Goal: Information Seeking & Learning: Learn about a topic

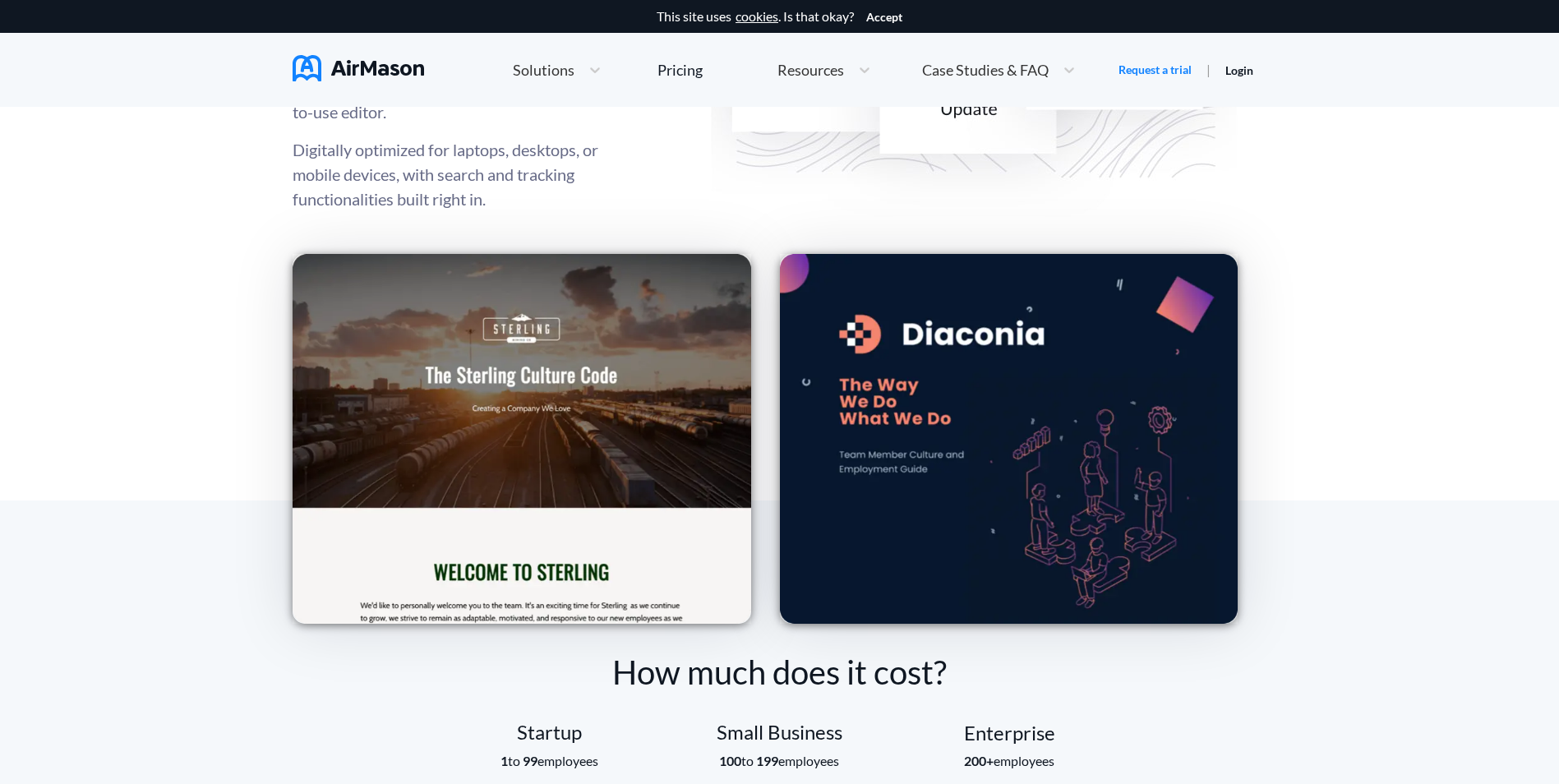
scroll to position [2301, 0]
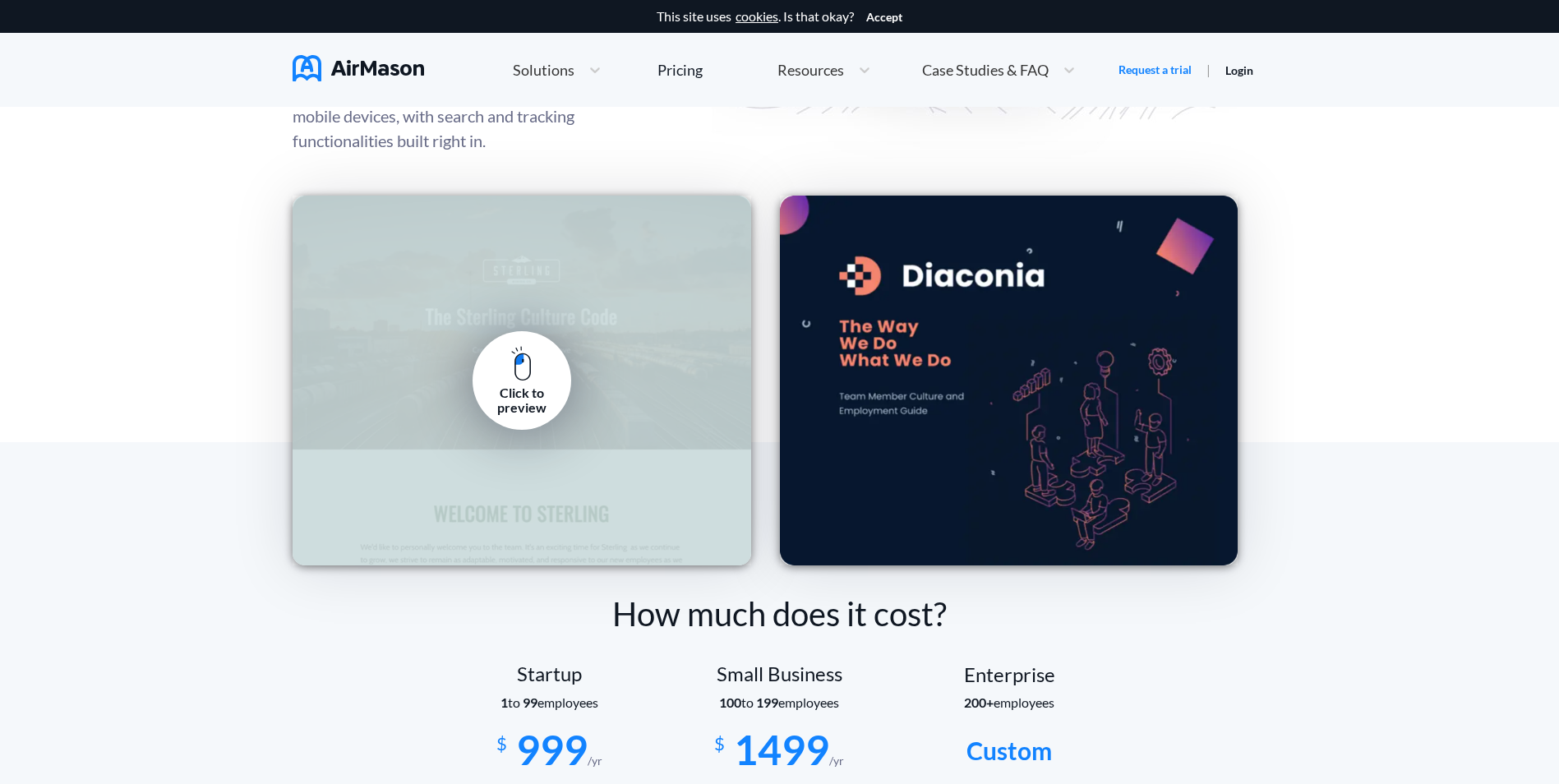
click at [534, 382] on link "Click to preview" at bounding box center [522, 381] width 99 height 99
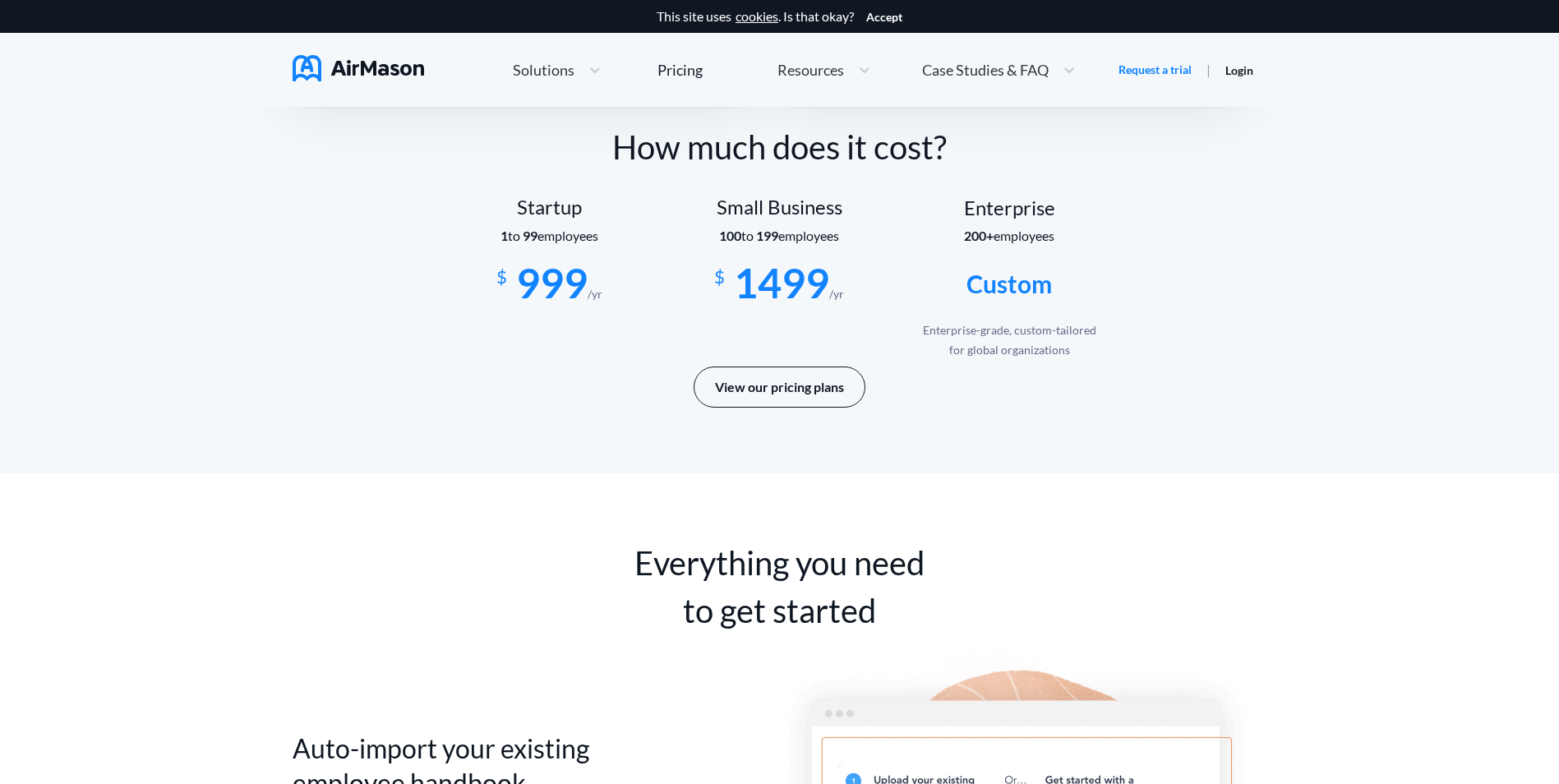
scroll to position [2794, 0]
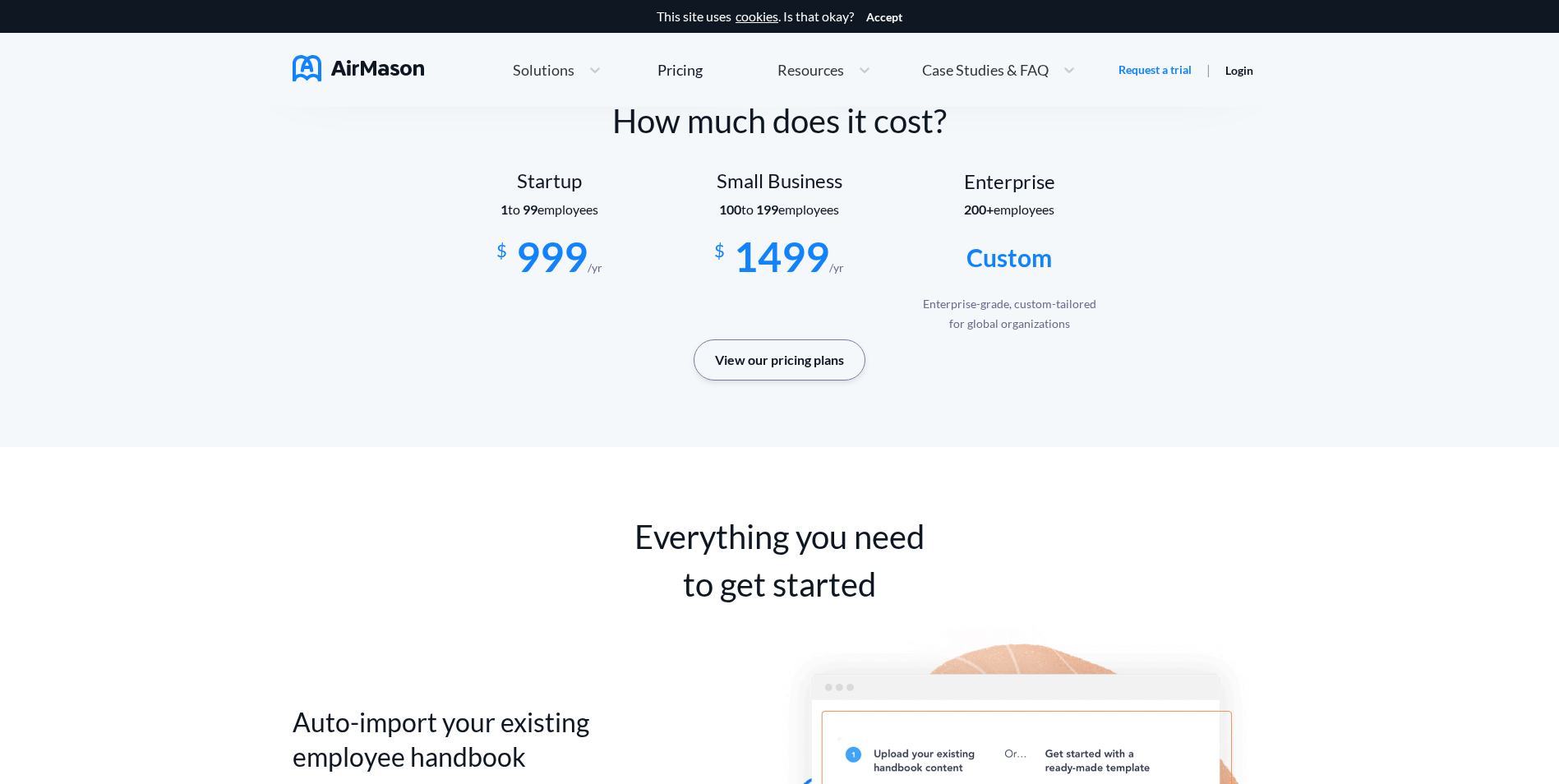
click at [831, 364] on button "View our pricing plans" at bounding box center [779, 360] width 172 height 41
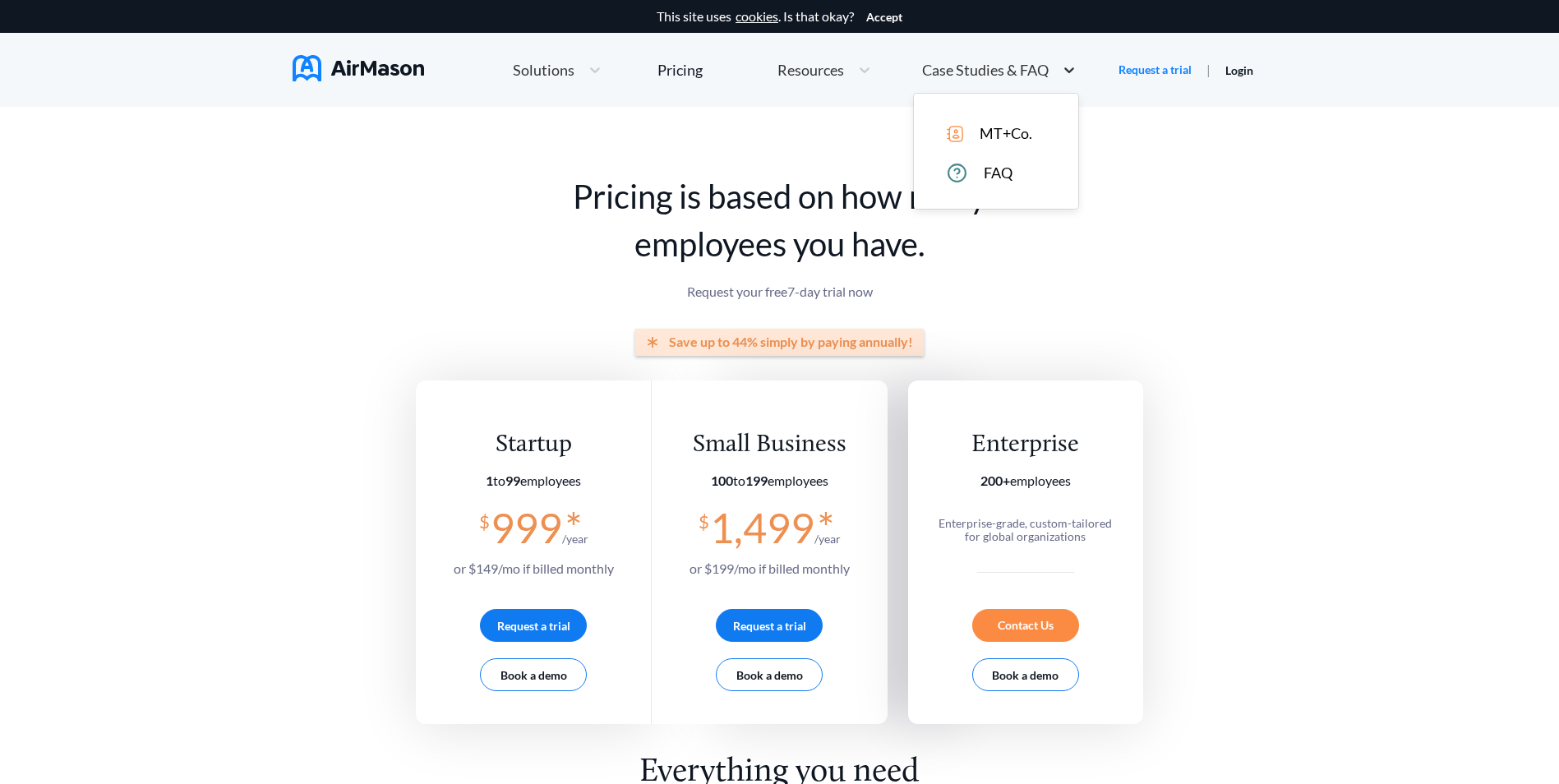
click at [1070, 70] on icon at bounding box center [1069, 70] width 10 height 6
click at [996, 174] on span "FAQ" at bounding box center [997, 172] width 28 height 18
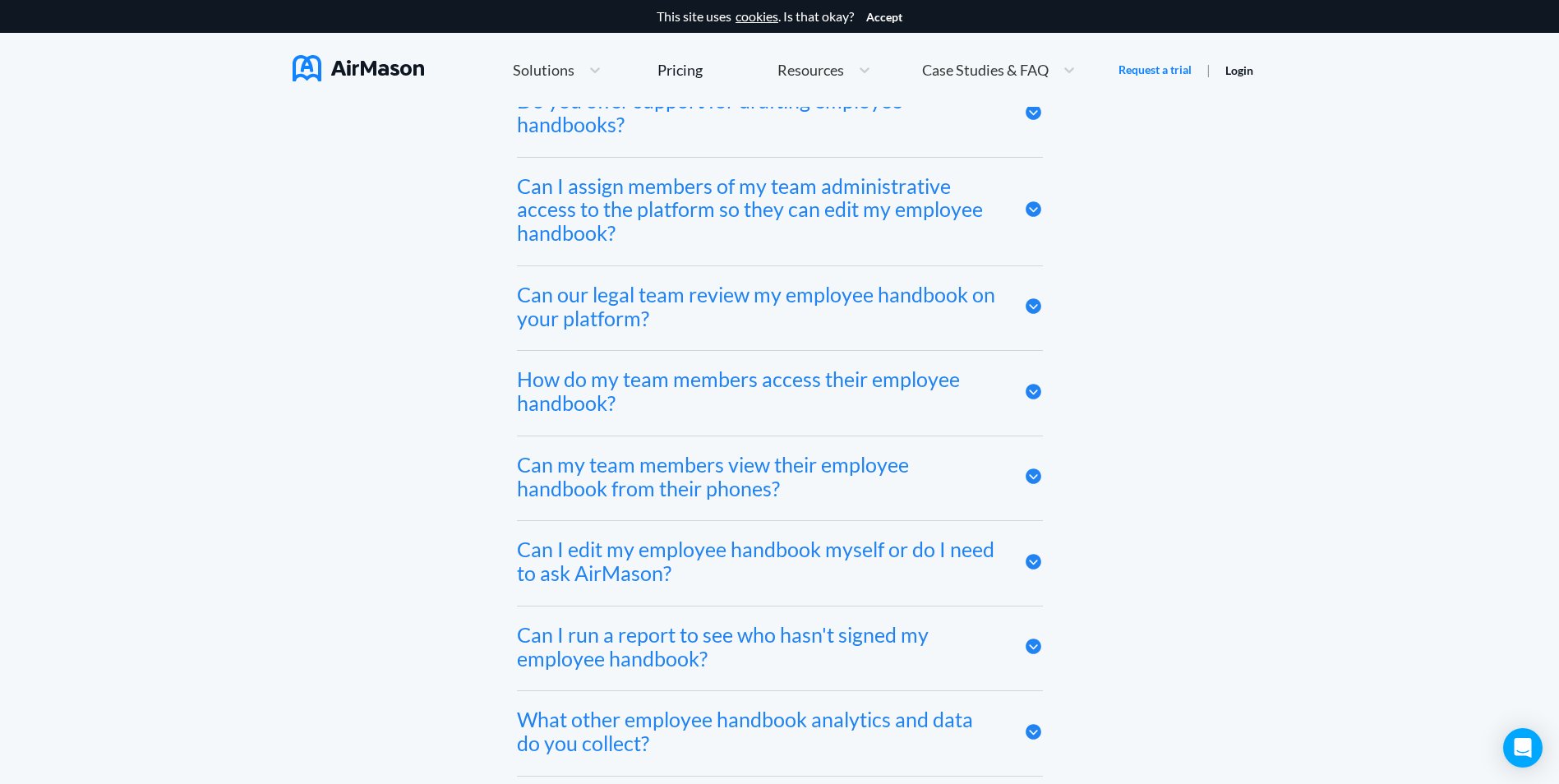
scroll to position [8157, 0]
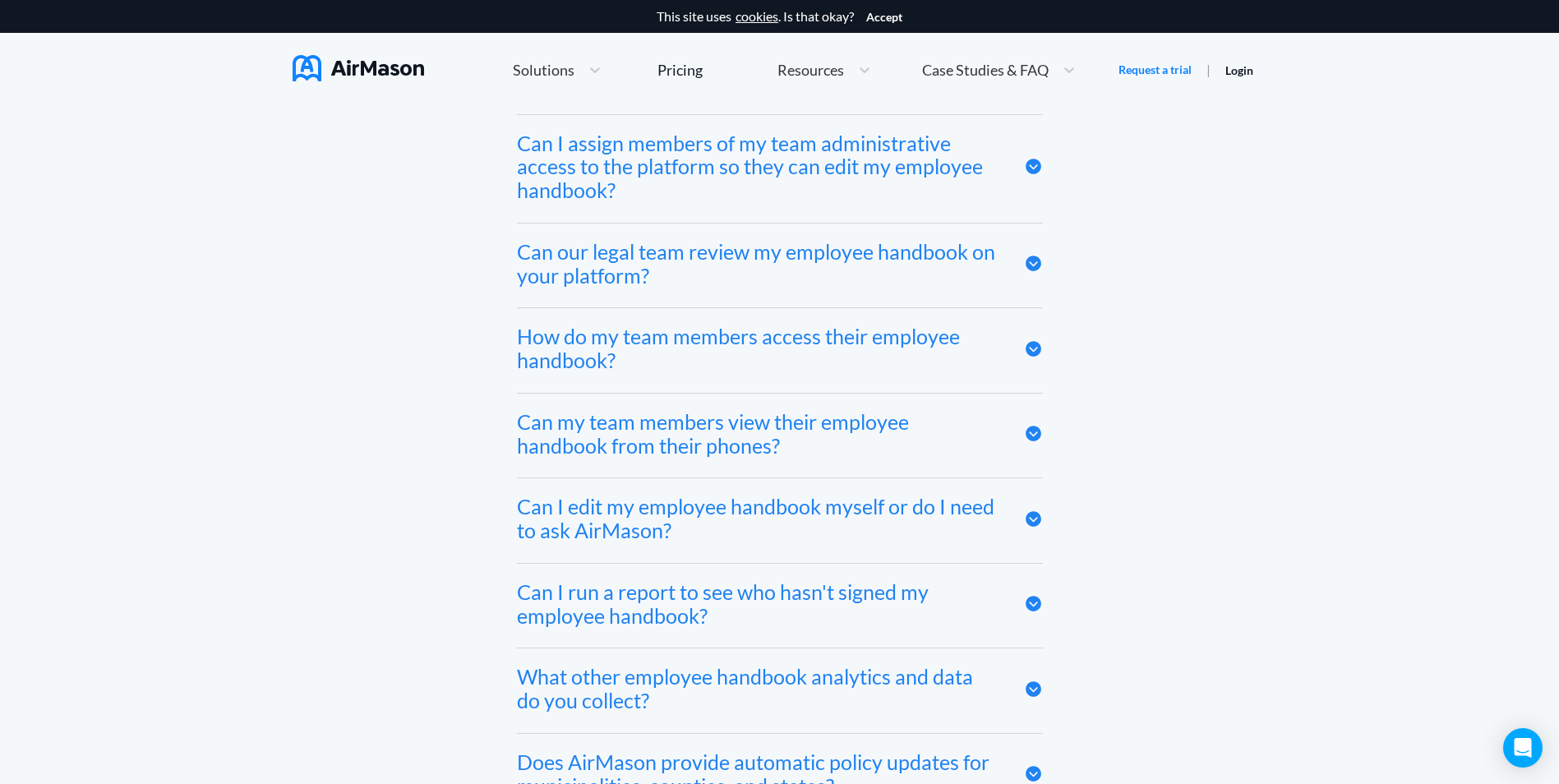
click at [690, 271] on div "Can our legal team review my employee handbook on your platform?" at bounding box center [758, 264] width 482 height 48
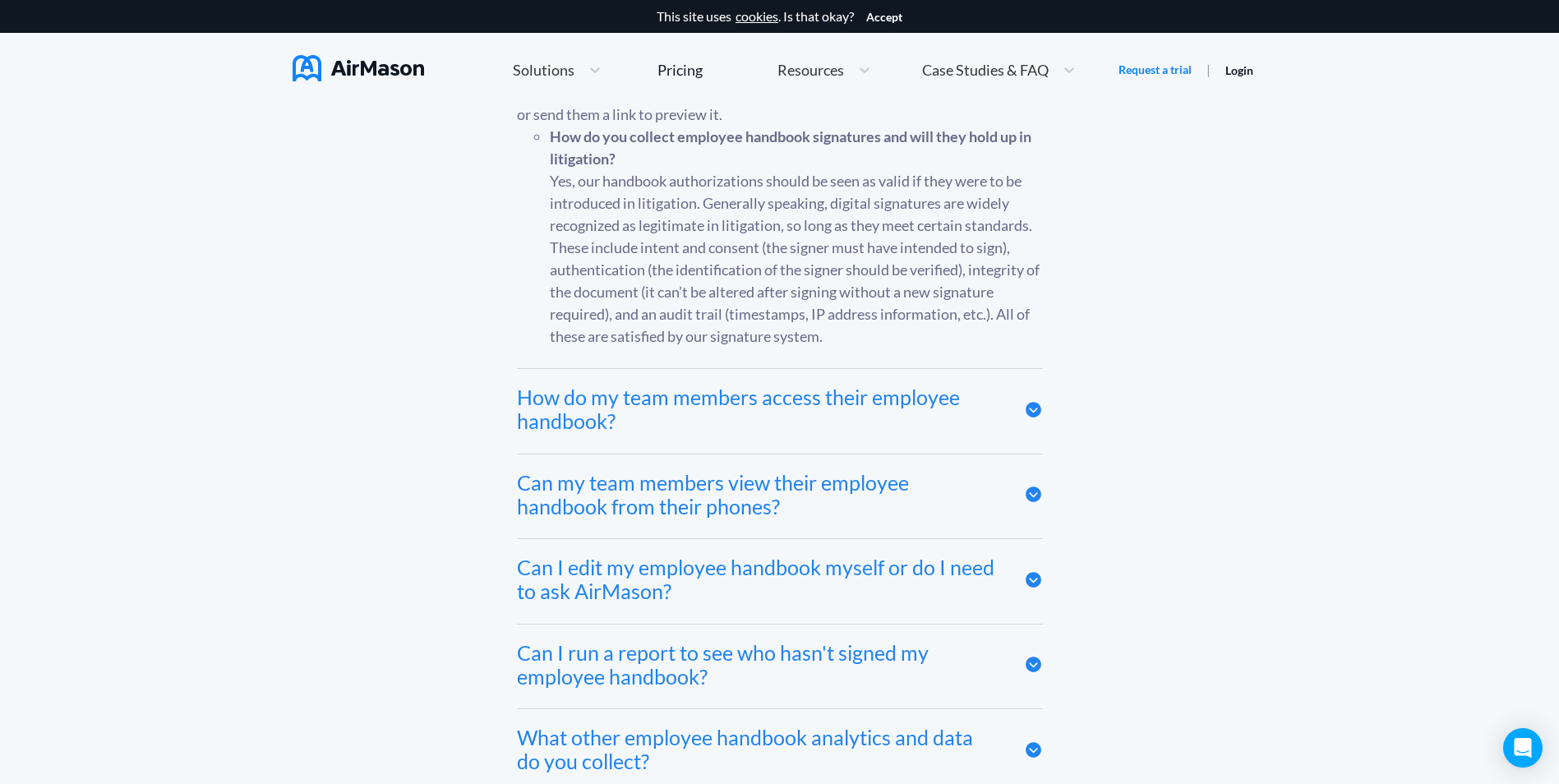
scroll to position [8404, 0]
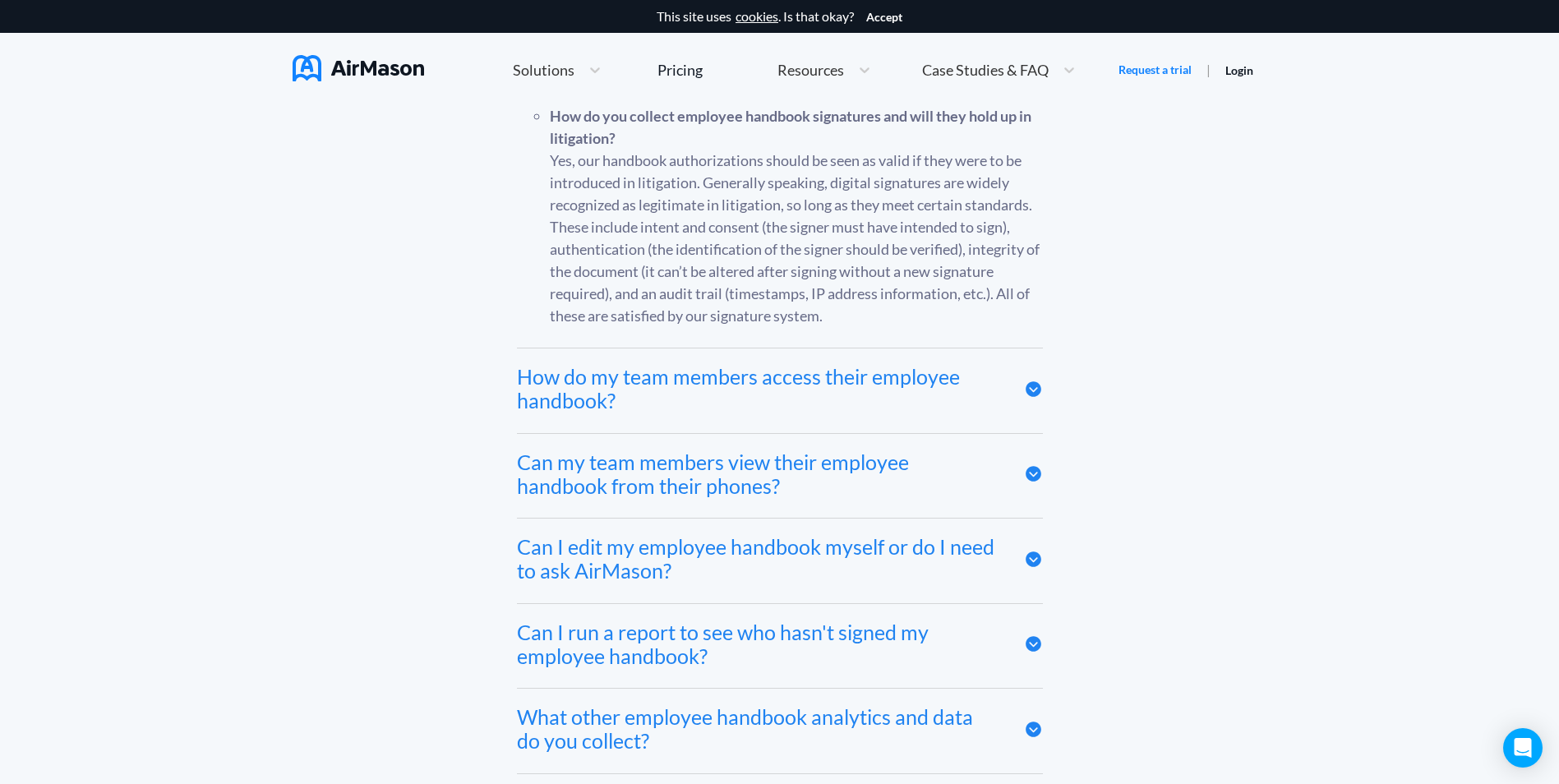
drag, startPoint x: 632, startPoint y: 400, endPoint x: 651, endPoint y: 400, distance: 19.0
click at [644, 400] on div "How do my team members access their employee handbook?" at bounding box center [758, 388] width 482 height 48
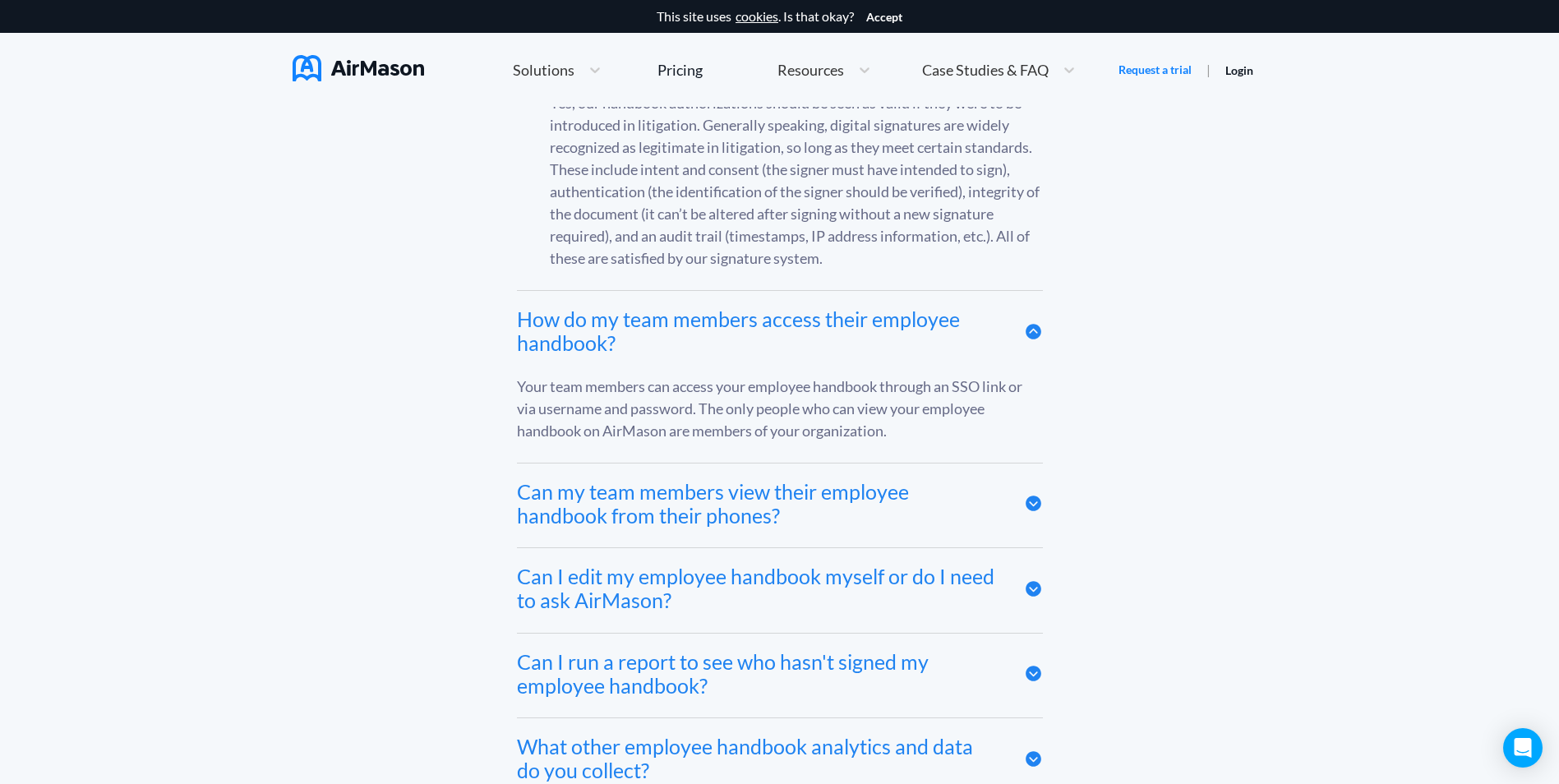
scroll to position [8486, 0]
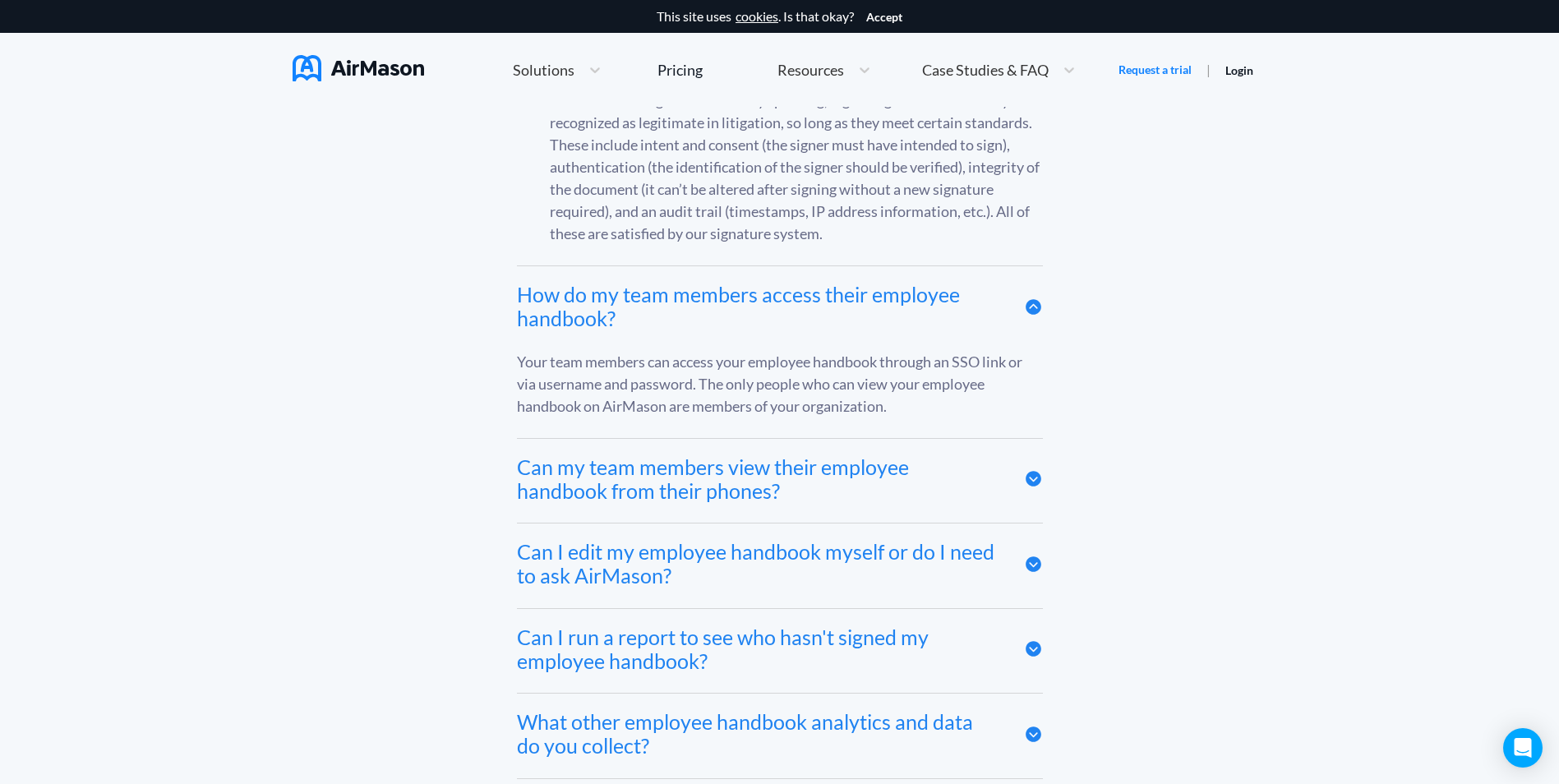
click at [774, 494] on div "Can my team members view their employee handbook from their phones?" at bounding box center [758, 479] width 482 height 48
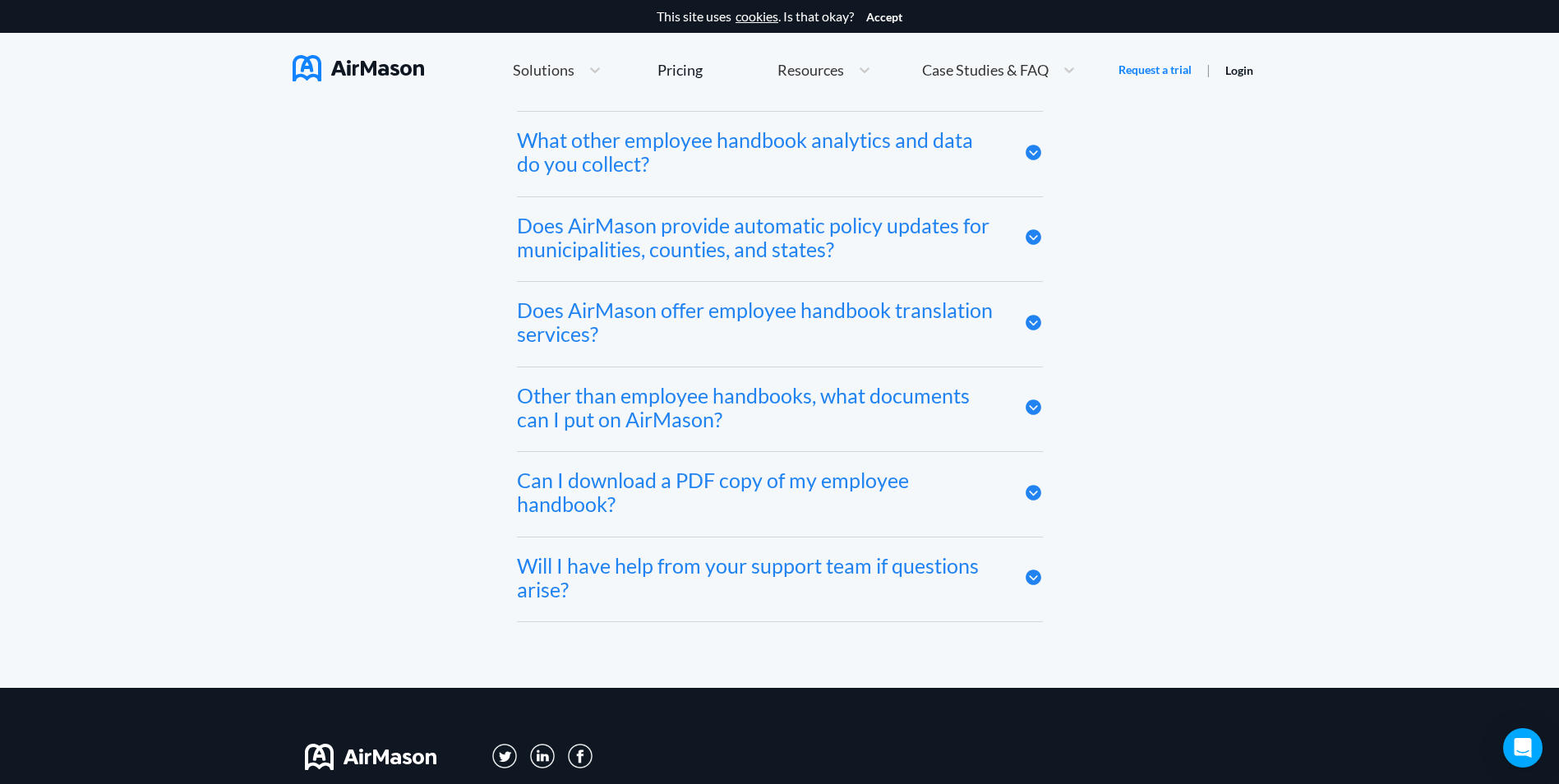
scroll to position [9144, 0]
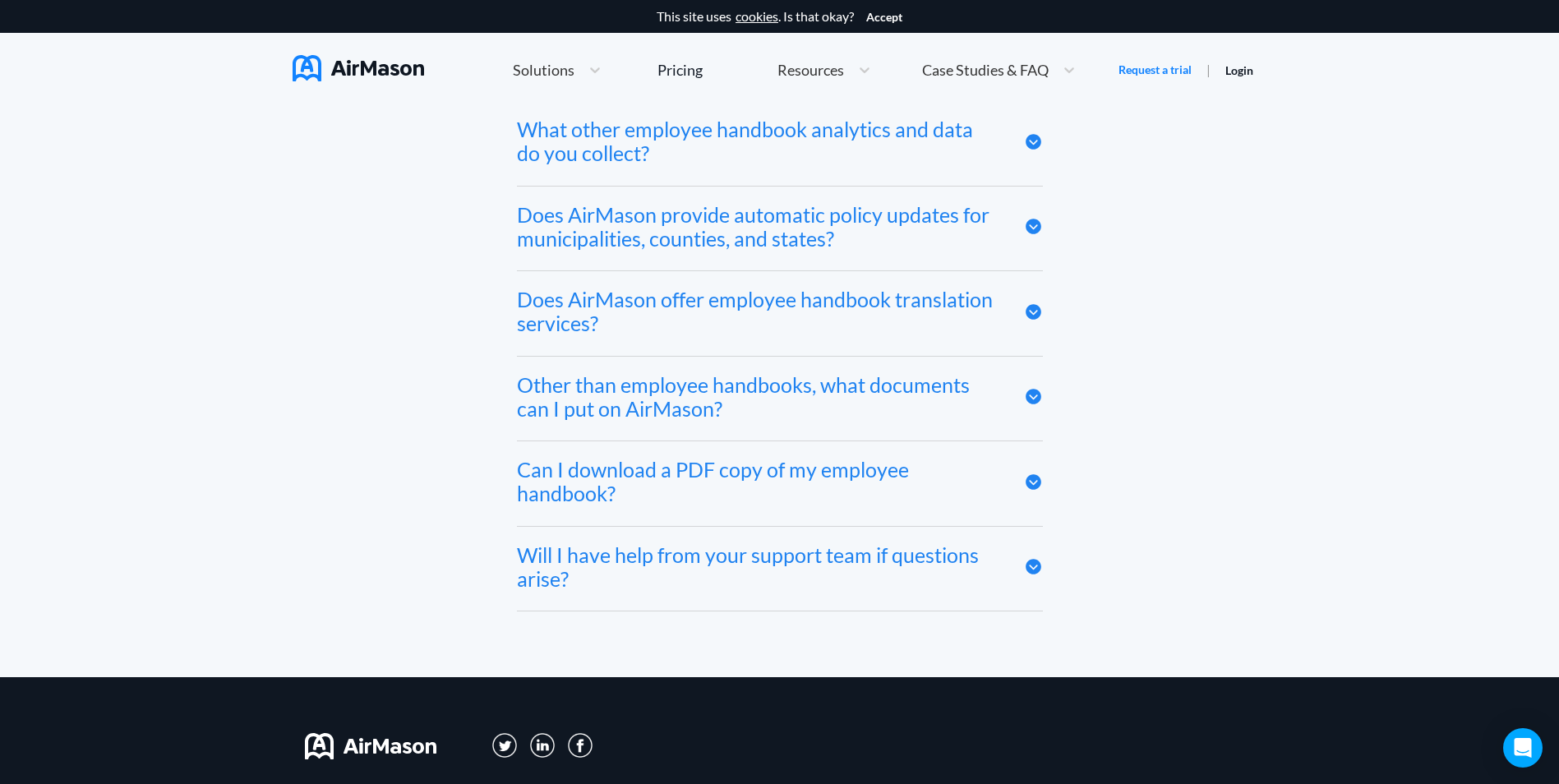
click at [708, 404] on div "Other than employee handbooks, what documents can I put on AirMason?" at bounding box center [758, 397] width 482 height 48
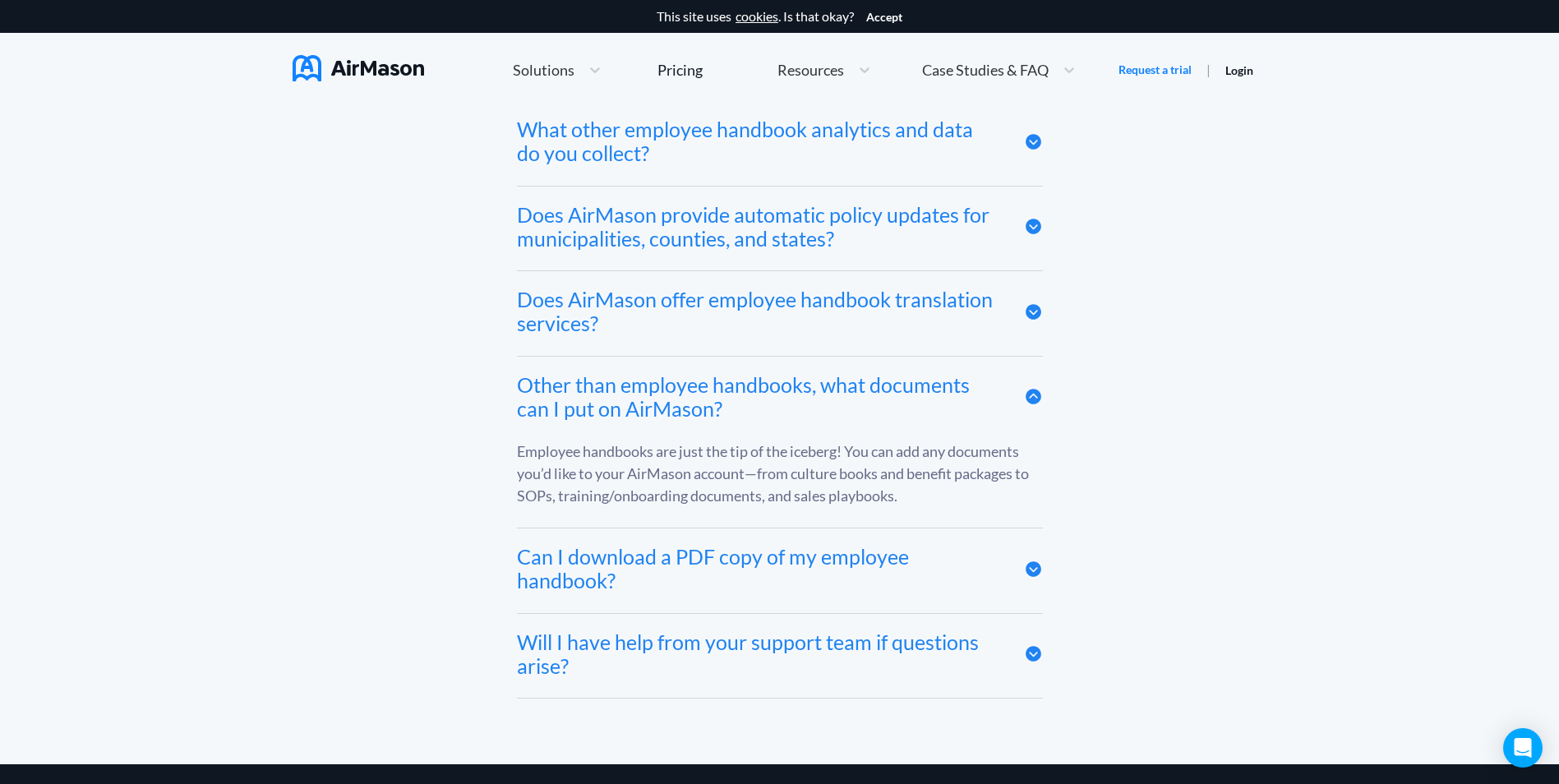
click at [779, 571] on div "Can I download a PDF copy of my employee handbook?" at bounding box center [758, 568] width 482 height 48
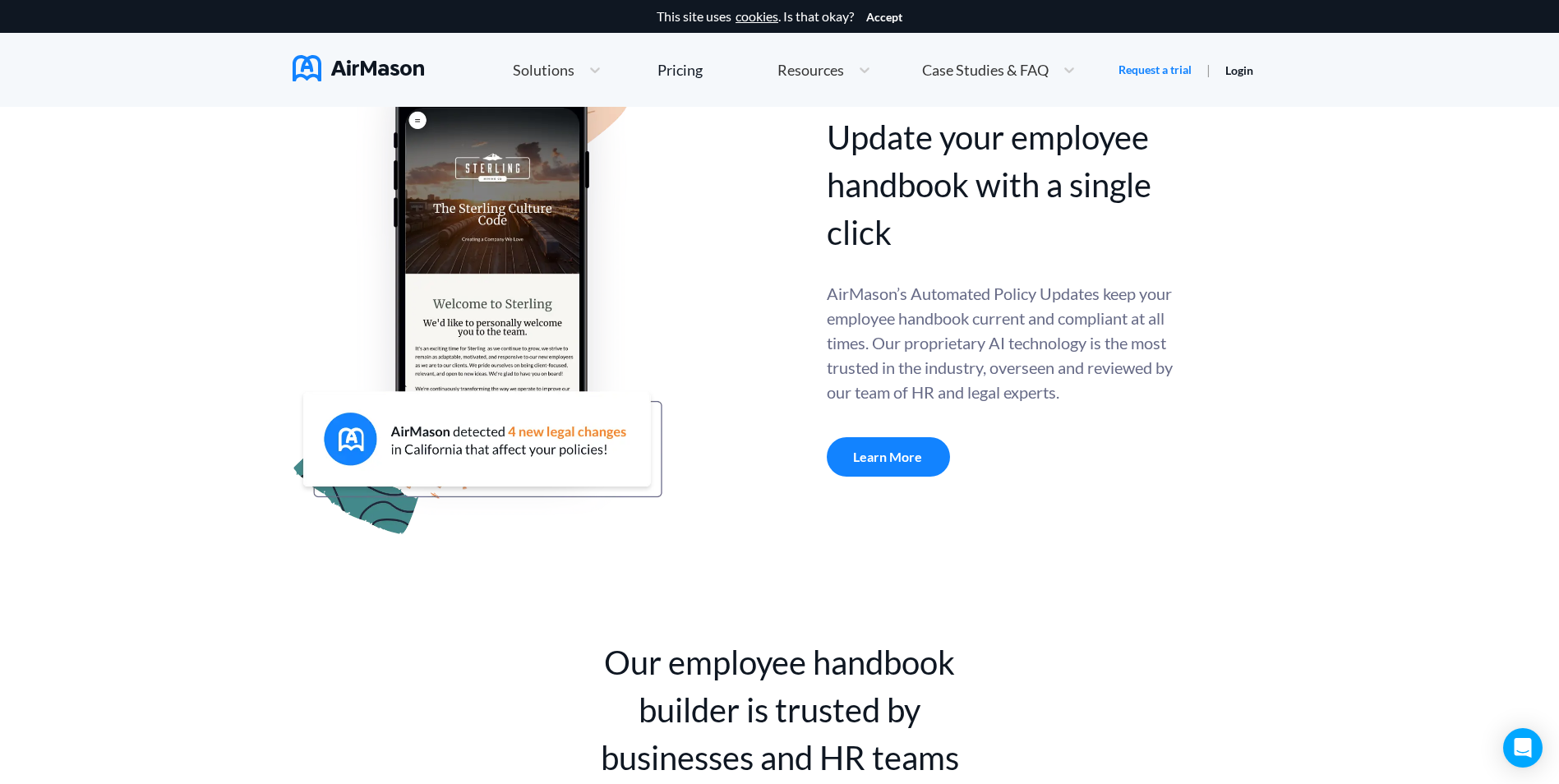
scroll to position [0, 0]
